Goal: Information Seeking & Learning: Learn about a topic

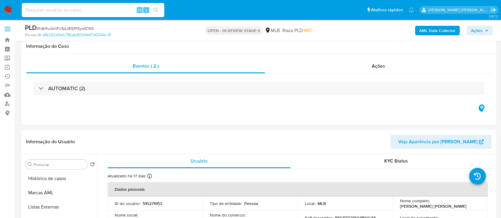
select select "10"
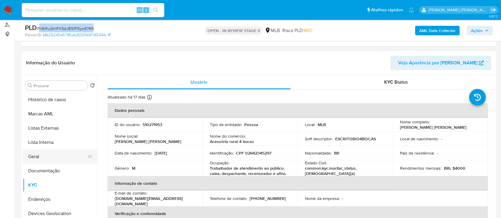
click at [39, 161] on button "Geral" at bounding box center [58, 157] width 70 height 14
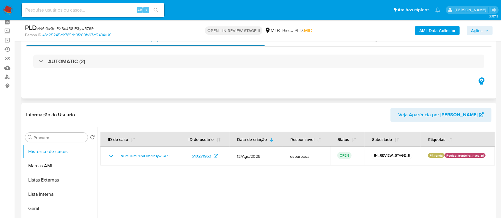
scroll to position [40, 0]
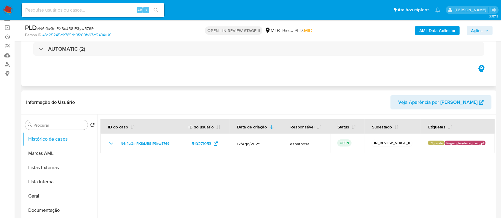
select select "10"
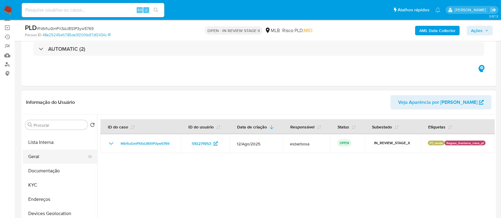
click at [44, 161] on button "Geral" at bounding box center [58, 157] width 70 height 14
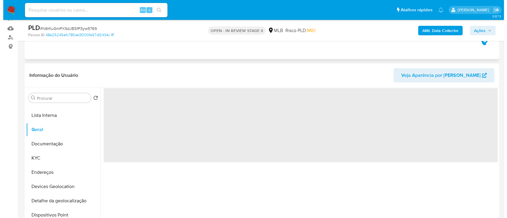
scroll to position [79, 0]
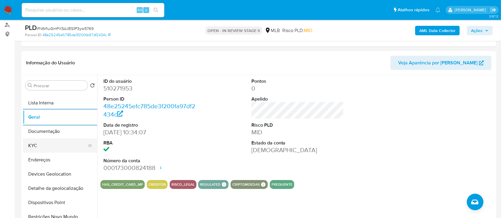
click at [51, 148] on button "KYC" at bounding box center [58, 146] width 70 height 14
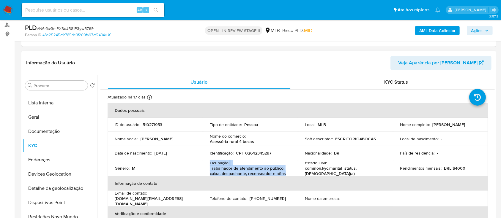
drag, startPoint x: 284, startPoint y: 173, endPoint x: 209, endPoint y: 163, distance: 75.5
click at [209, 163] on td "Ocupação : Trabalhador de atendimento ao público, caixa, despachante, recensead…" at bounding box center [250, 169] width 95 height 16
copy div "Ocupação : Trabalhador de atendimento ao público, caixa, despachante, recensead…"
click at [430, 30] on b "AML Data Collector" at bounding box center [437, 31] width 36 height 10
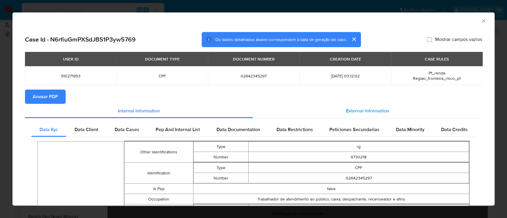
click at [347, 109] on span "External information" at bounding box center [367, 111] width 43 height 7
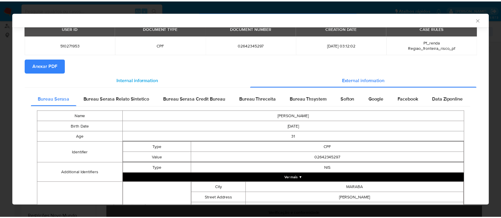
scroll to position [0, 0]
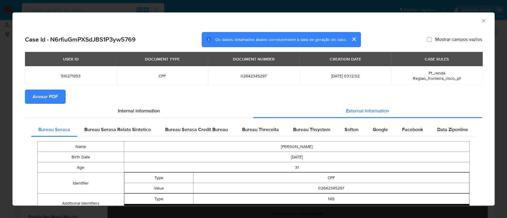
click at [49, 99] on span "Anexar PDF" at bounding box center [45, 96] width 25 height 13
click at [481, 19] on icon "Fechar a janela" at bounding box center [484, 21] width 6 height 6
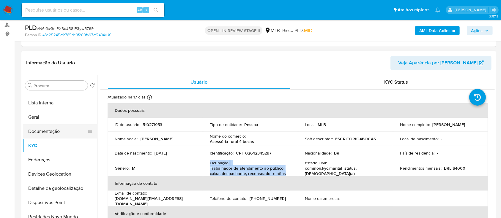
click at [53, 133] on button "Documentação" at bounding box center [58, 132] width 70 height 14
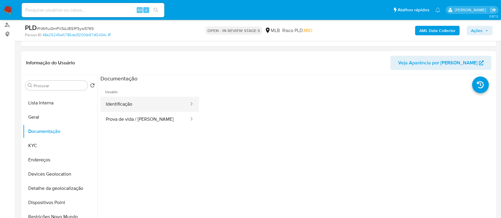
click at [133, 107] on button "Identificação" at bounding box center [144, 104] width 89 height 15
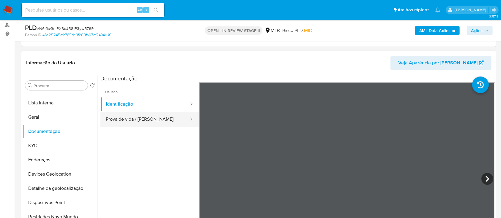
click at [161, 118] on button "Prova de vida / Selfie" at bounding box center [144, 119] width 89 height 15
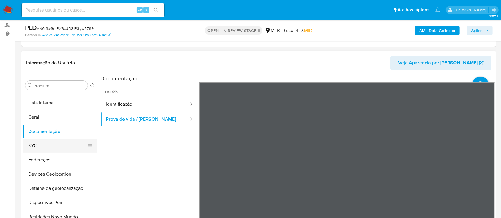
click at [52, 148] on button "KYC" at bounding box center [58, 146] width 70 height 14
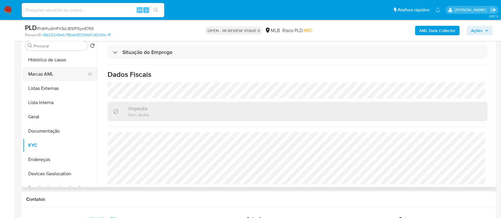
scroll to position [40, 0]
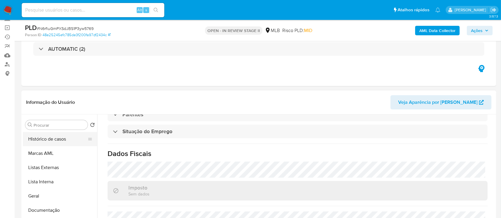
click at [60, 139] on button "Histórico de casos" at bounding box center [58, 139] width 70 height 14
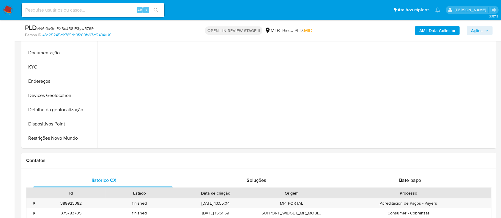
scroll to position [238, 0]
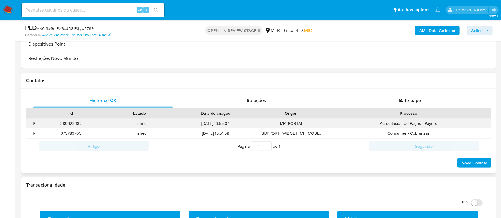
click at [32, 123] on div "•" at bounding box center [31, 124] width 10 height 10
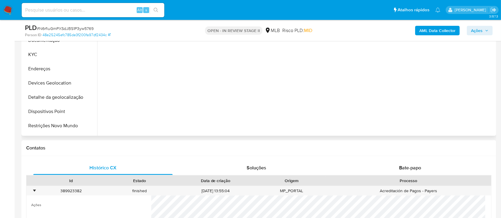
scroll to position [119, 0]
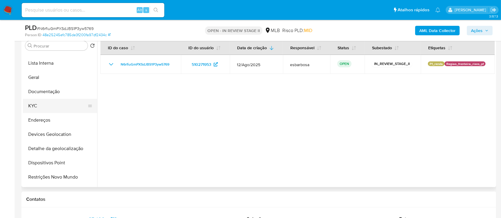
click at [35, 108] on button "KYC" at bounding box center [58, 106] width 70 height 14
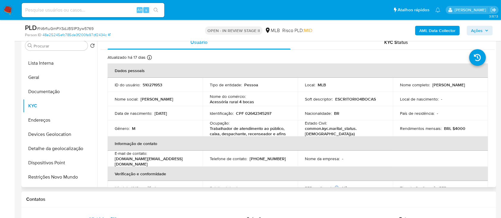
click at [266, 115] on p "CPF 02642345297" at bounding box center [253, 113] width 35 height 5
copy p "02642345297"
click at [33, 92] on button "Documentação" at bounding box center [58, 92] width 70 height 14
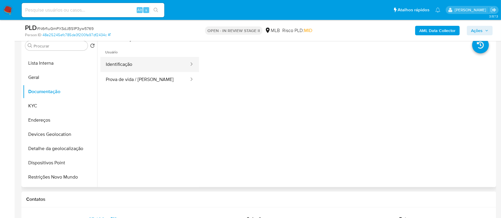
click at [138, 62] on button "Identificação" at bounding box center [144, 64] width 89 height 15
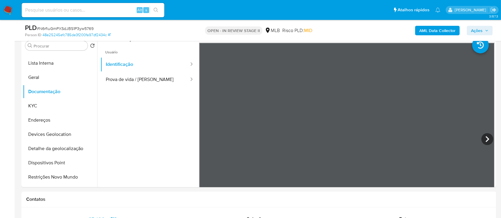
drag, startPoint x: 477, startPoint y: 29, endPoint x: 430, endPoint y: 36, distance: 47.5
click at [477, 29] on span "Ações" at bounding box center [477, 31] width 12 height 10
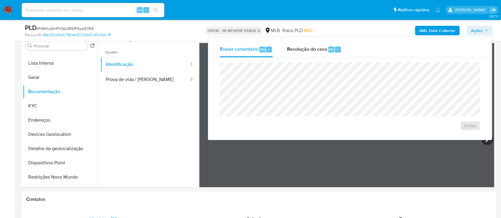
drag, startPoint x: 308, startPoint y: 48, endPoint x: 307, endPoint y: 58, distance: 10.1
click at [308, 52] on span "Resolução do caso" at bounding box center [307, 49] width 40 height 7
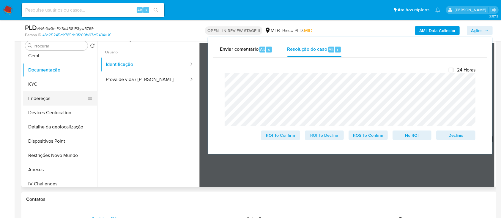
scroll to position [79, 0]
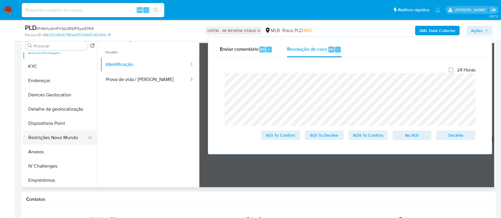
click at [49, 136] on button "Restrições Novo Mundo" at bounding box center [58, 138] width 70 height 14
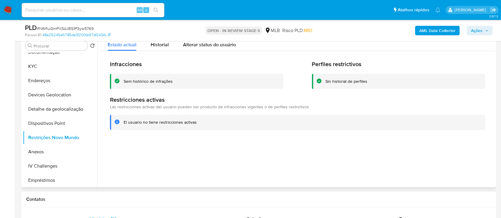
click at [163, 83] on div "Sem histórico de infrações" at bounding box center [148, 82] width 49 height 6
click at [190, 154] on div at bounding box center [296, 111] width 398 height 152
click at [57, 69] on button "KYC" at bounding box center [58, 66] width 70 height 14
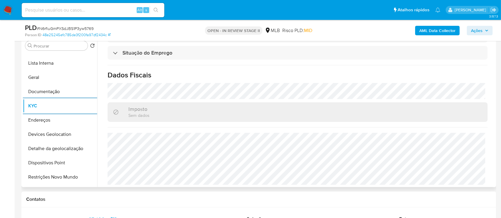
scroll to position [254, 0]
click at [57, 132] on button "Devices Geolocation" at bounding box center [58, 135] width 70 height 14
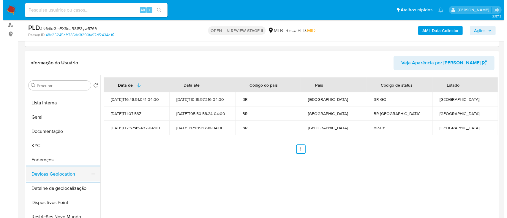
scroll to position [79, 0]
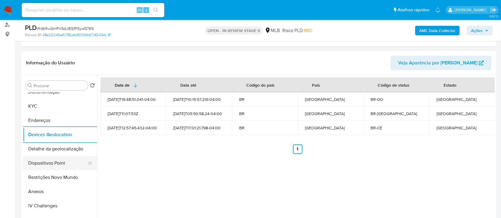
click at [60, 164] on button "Dispositivos Point" at bounding box center [58, 163] width 70 height 14
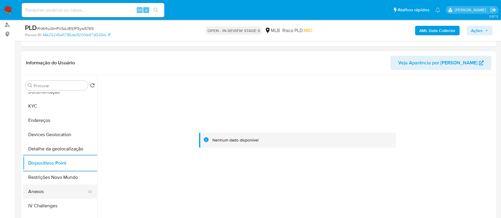
click at [45, 191] on button "Anexos" at bounding box center [58, 192] width 70 height 14
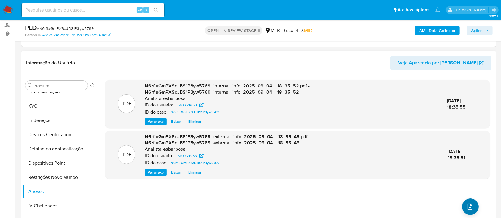
click at [471, 207] on icon "upload-file" at bounding box center [470, 207] width 7 height 7
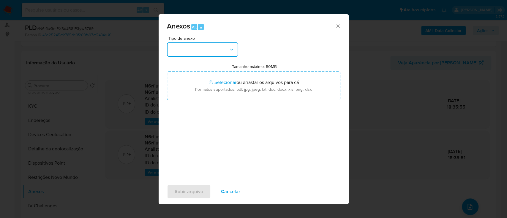
click at [211, 46] on button "button" at bounding box center [202, 50] width 71 height 14
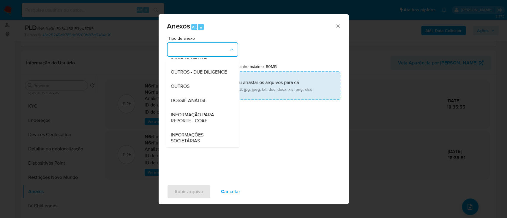
drag, startPoint x: 177, startPoint y: 97, endPoint x: 184, endPoint y: 97, distance: 7.5
click at [177, 89] on span "OUTROS" at bounding box center [180, 87] width 19 height 6
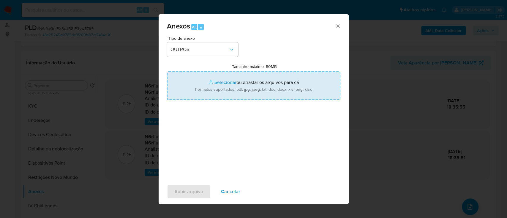
click at [223, 82] on input "Tamanho máximo: 50MB Selecionar arquivos" at bounding box center [254, 86] width 174 height 29
type input "C:\fakepath\Mulan 510271953_2025_09_02_15_28_11.xlsx"
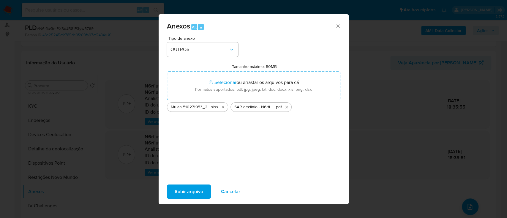
click at [184, 192] on span "Subir arquivo" at bounding box center [189, 191] width 29 height 13
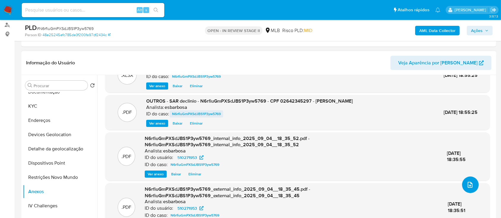
scroll to position [32, 0]
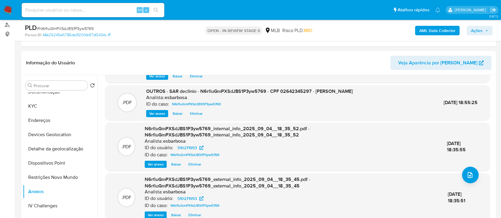
click at [477, 25] on div "AML Data Collector Ações" at bounding box center [416, 30] width 154 height 14
click at [473, 29] on span "Ações" at bounding box center [477, 31] width 12 height 10
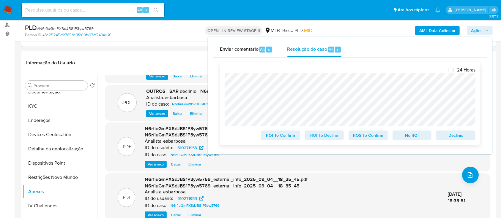
click at [416, 139] on span "No ROI" at bounding box center [412, 135] width 31 height 8
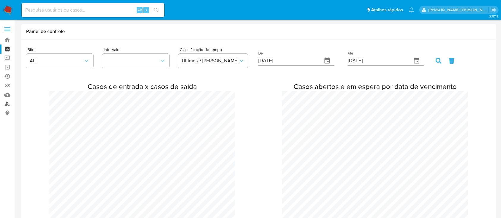
click at [6, 104] on link "Localizador de pessoas" at bounding box center [35, 104] width 71 height 9
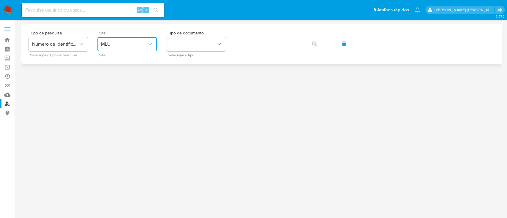
click at [141, 44] on span "MLU" at bounding box center [124, 44] width 46 height 6
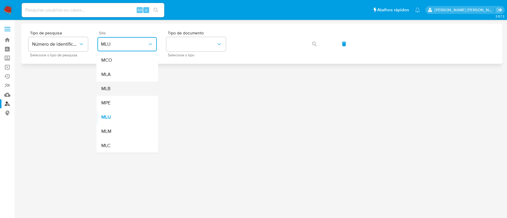
click at [125, 90] on div "MLB" at bounding box center [125, 89] width 49 height 14
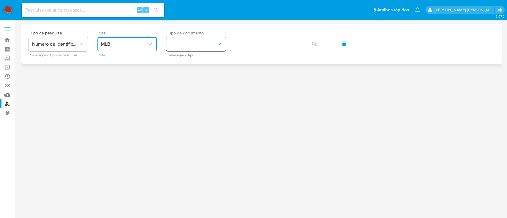
drag, startPoint x: 183, startPoint y: 51, endPoint x: 188, endPoint y: 50, distance: 5.1
click at [184, 51] on button "identificationType" at bounding box center [195, 44] width 59 height 14
click at [194, 83] on div "CPF CPF" at bounding box center [194, 83] width 49 height 20
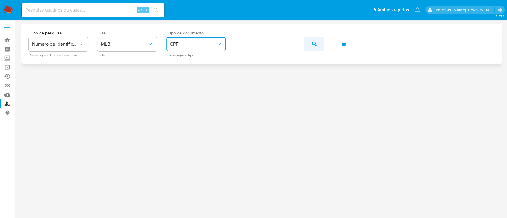
click at [315, 45] on icon "button" at bounding box center [314, 44] width 5 height 5
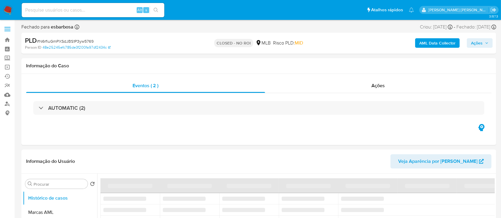
select select "10"
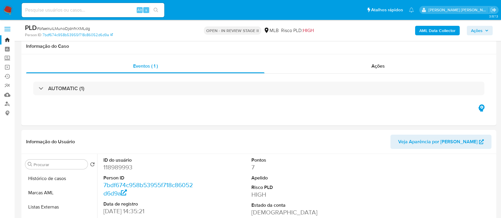
select select "10"
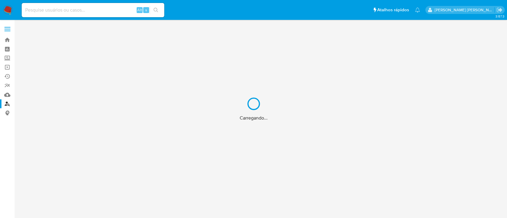
click at [6, 48] on div "Carregando..." at bounding box center [253, 109] width 507 height 218
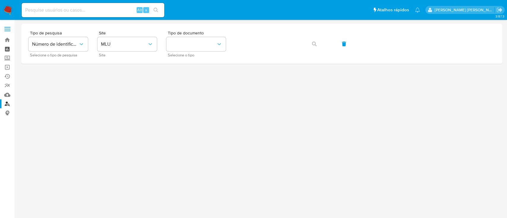
click at [7, 48] on link "Painel" at bounding box center [35, 49] width 71 height 9
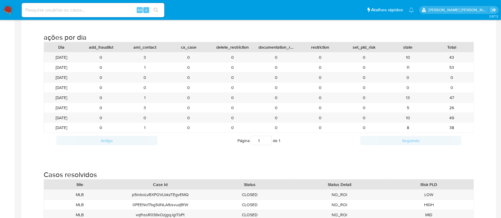
scroll to position [674, 0]
